Goal: Task Accomplishment & Management: Manage account settings

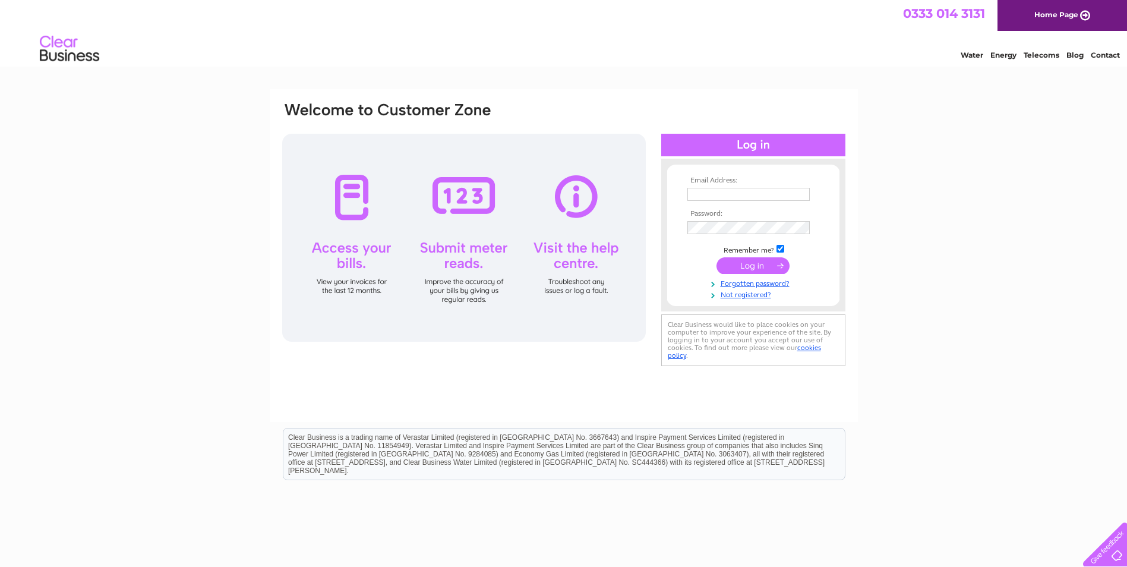
type input "heartwooddm@gmail.com"
click at [763, 264] on input "submit" at bounding box center [752, 265] width 73 height 17
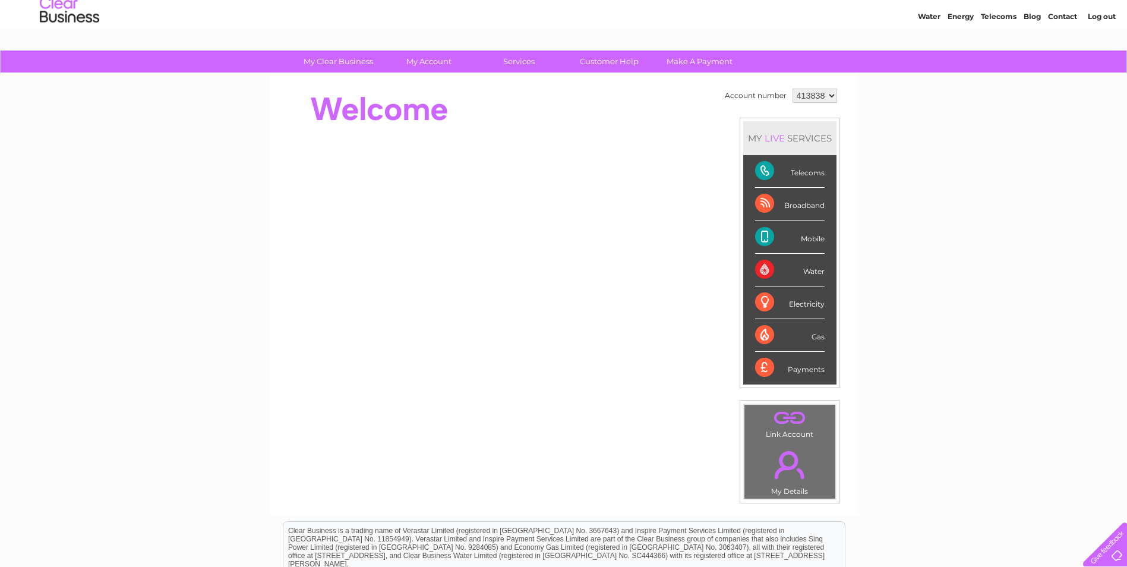
scroll to position [59, 0]
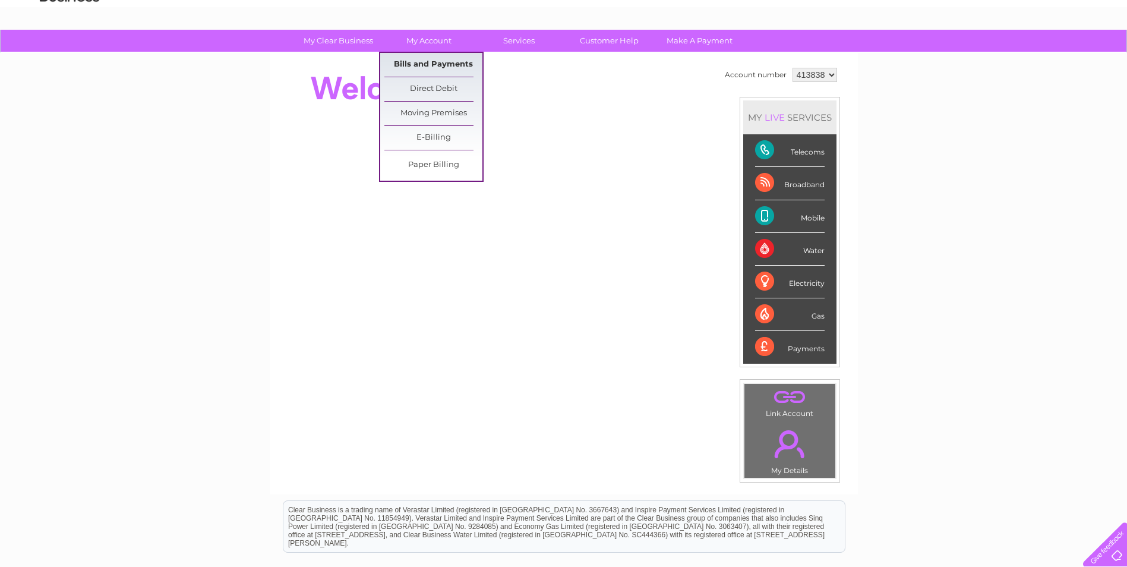
click at [431, 66] on link "Bills and Payments" at bounding box center [433, 65] width 98 height 24
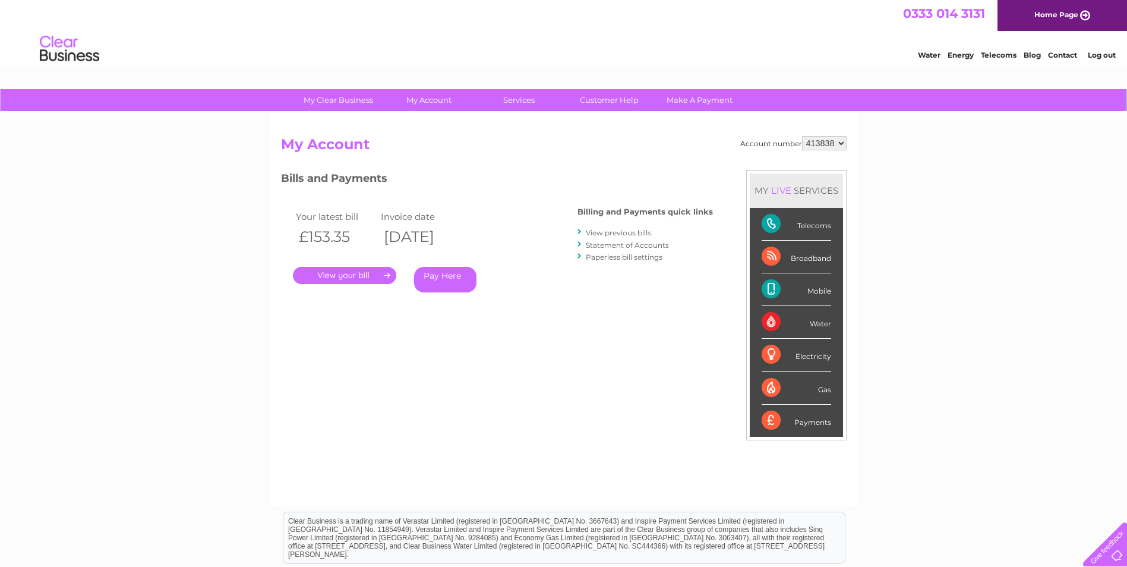
drag, startPoint x: 339, startPoint y: 276, endPoint x: 378, endPoint y: 287, distance: 40.2
click at [340, 276] on link "." at bounding box center [344, 275] width 103 height 17
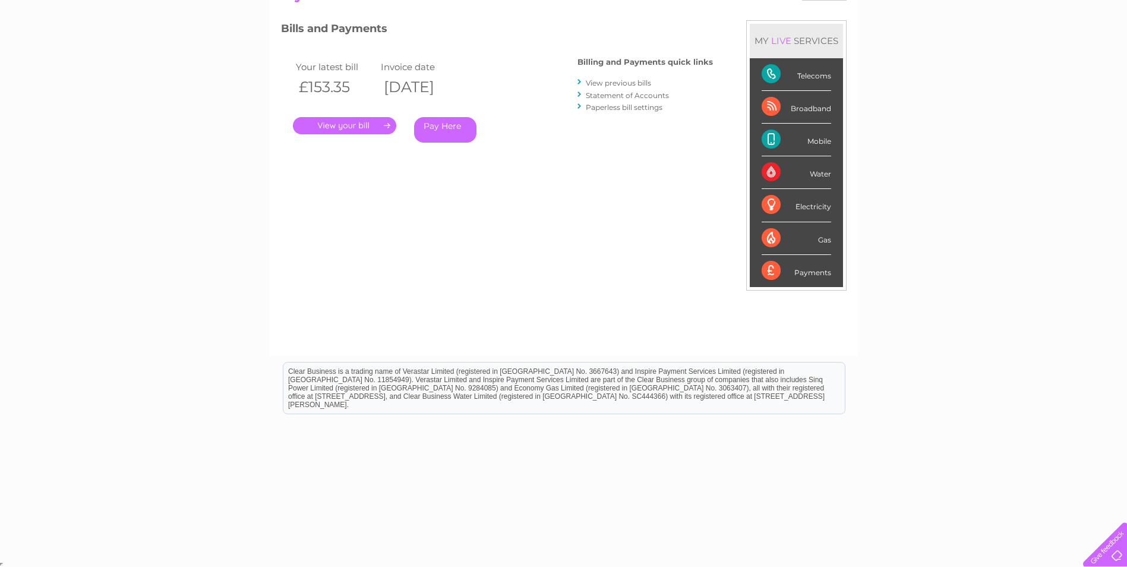
scroll to position [151, 0]
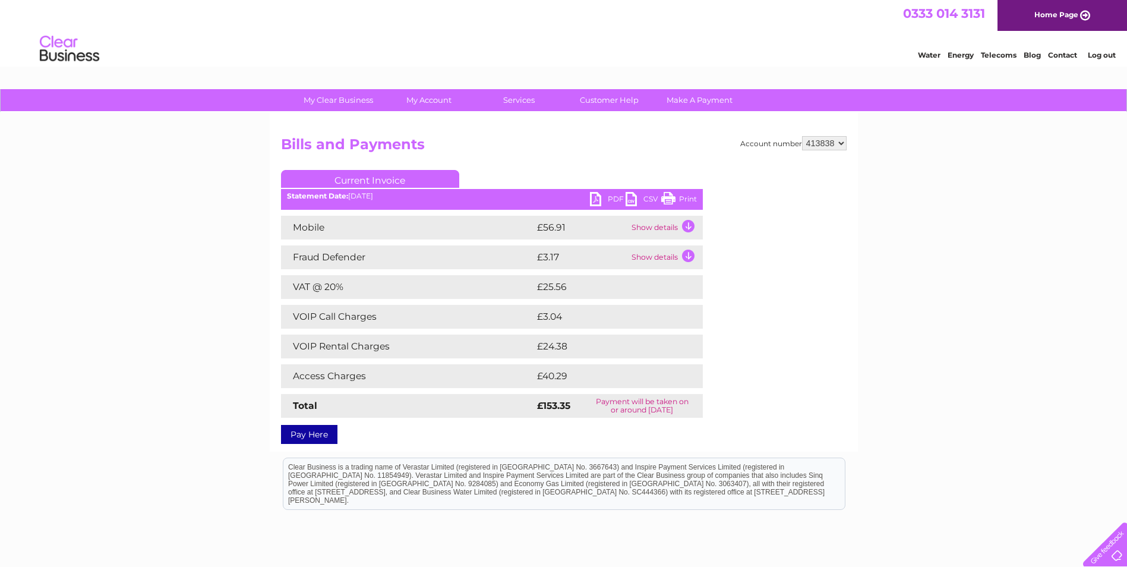
click at [670, 197] on link "Print" at bounding box center [679, 200] width 36 height 17
click at [1102, 54] on link "Log out" at bounding box center [1101, 54] width 28 height 9
